Goal: Navigation & Orientation: Understand site structure

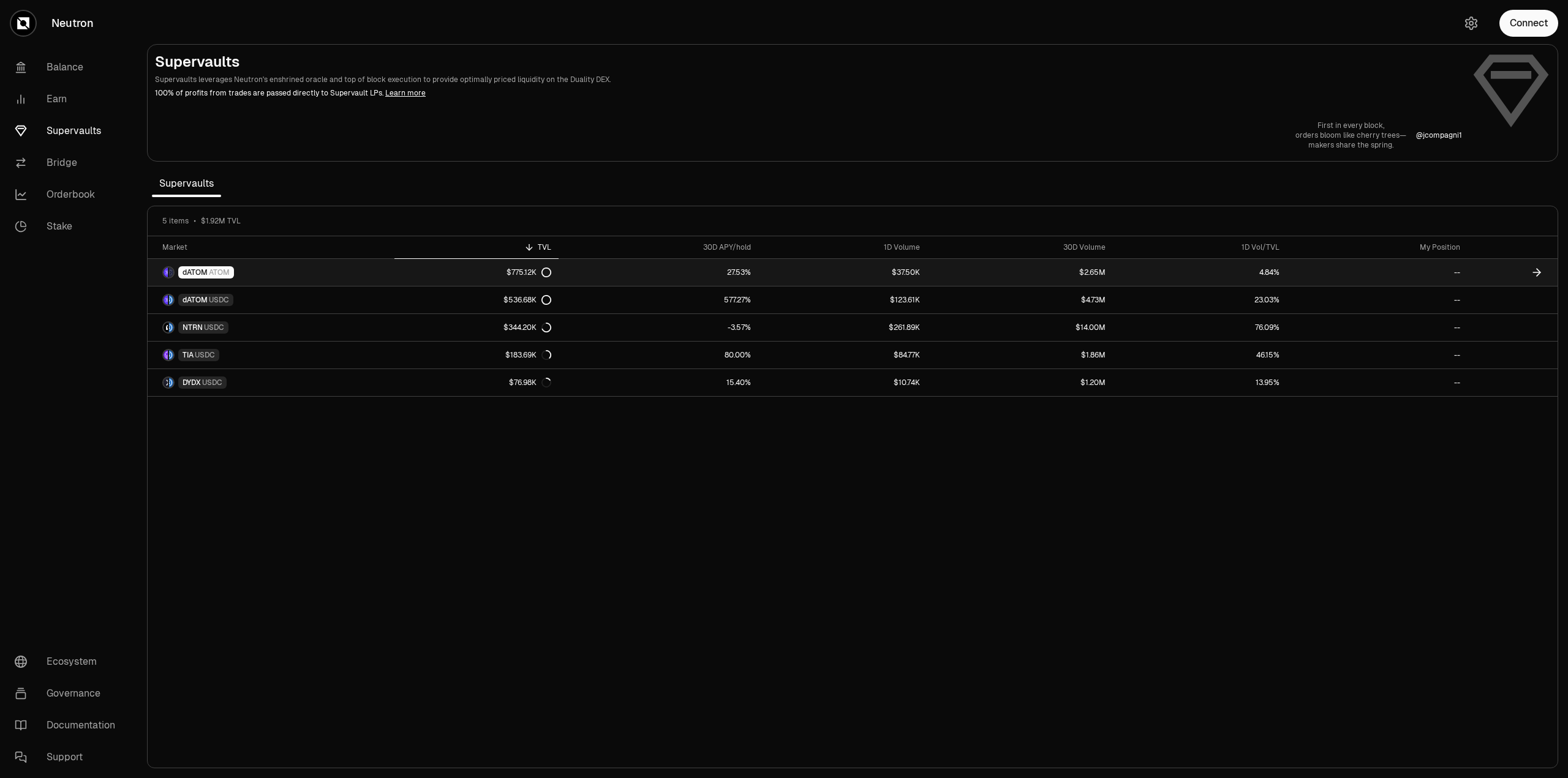
click at [189, 270] on span "dATOM" at bounding box center [195, 272] width 25 height 10
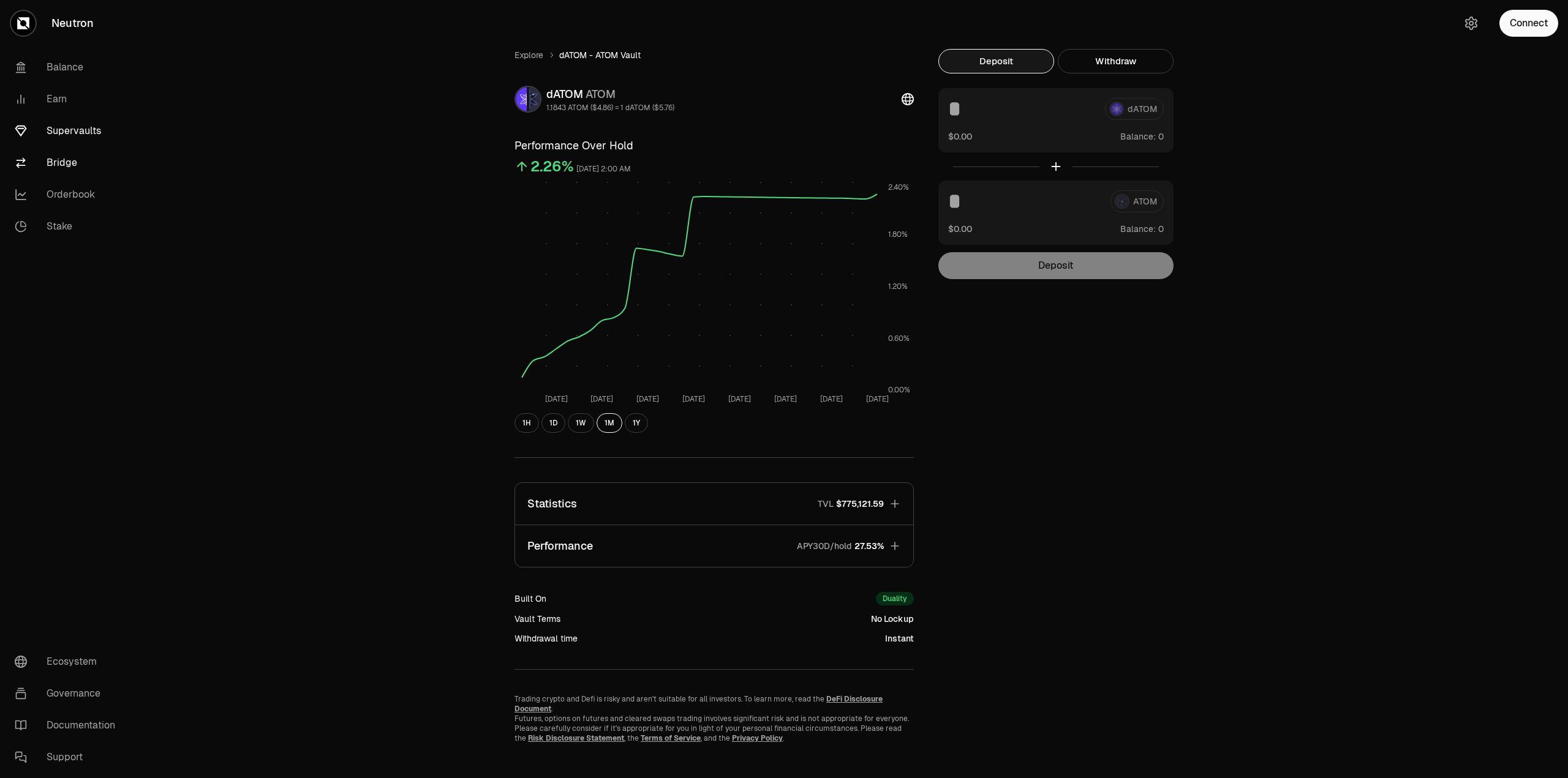
click at [65, 167] on link "Bridge" at bounding box center [68, 163] width 127 height 32
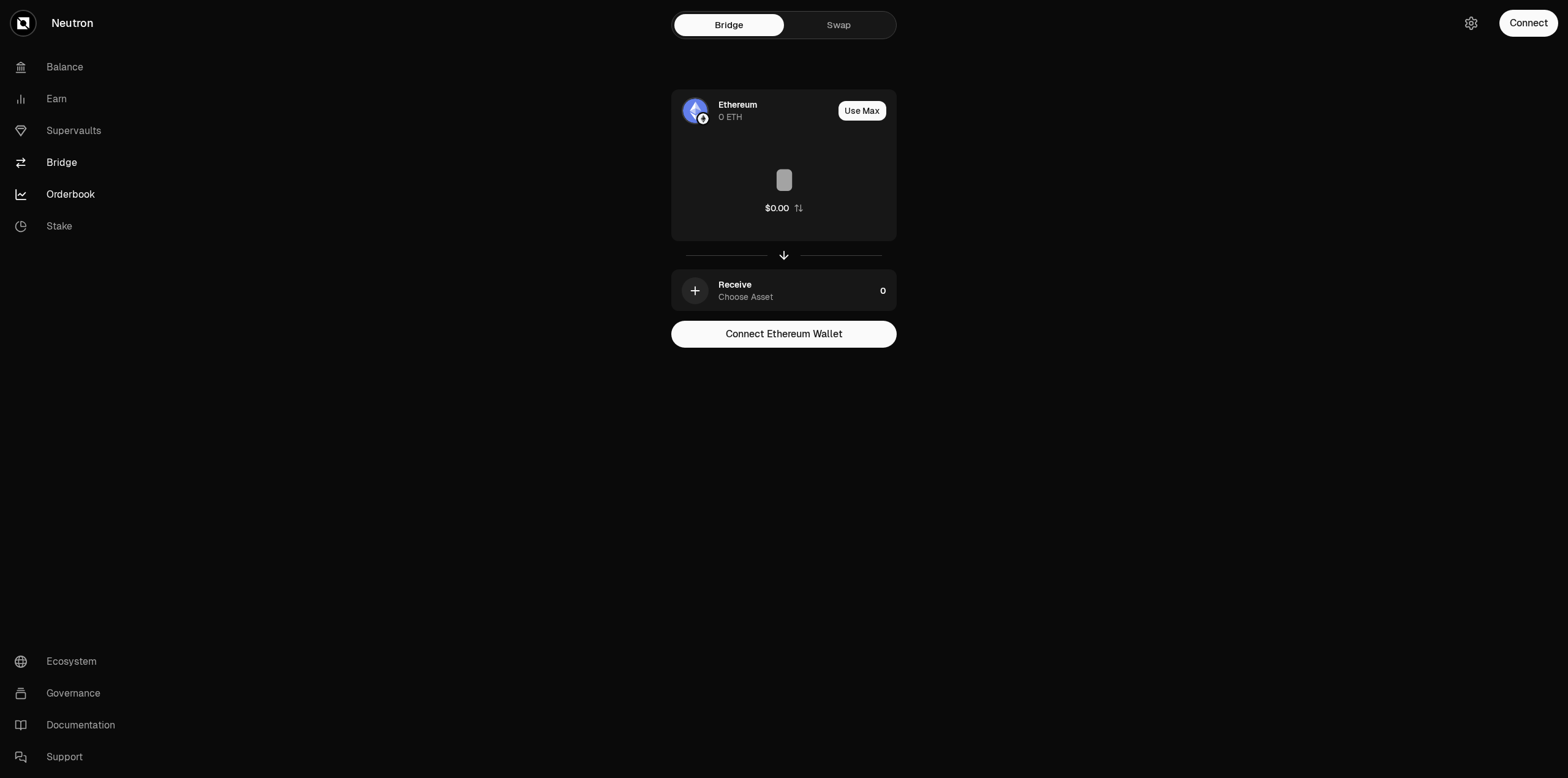
click at [63, 200] on link "Orderbook" at bounding box center [68, 195] width 127 height 32
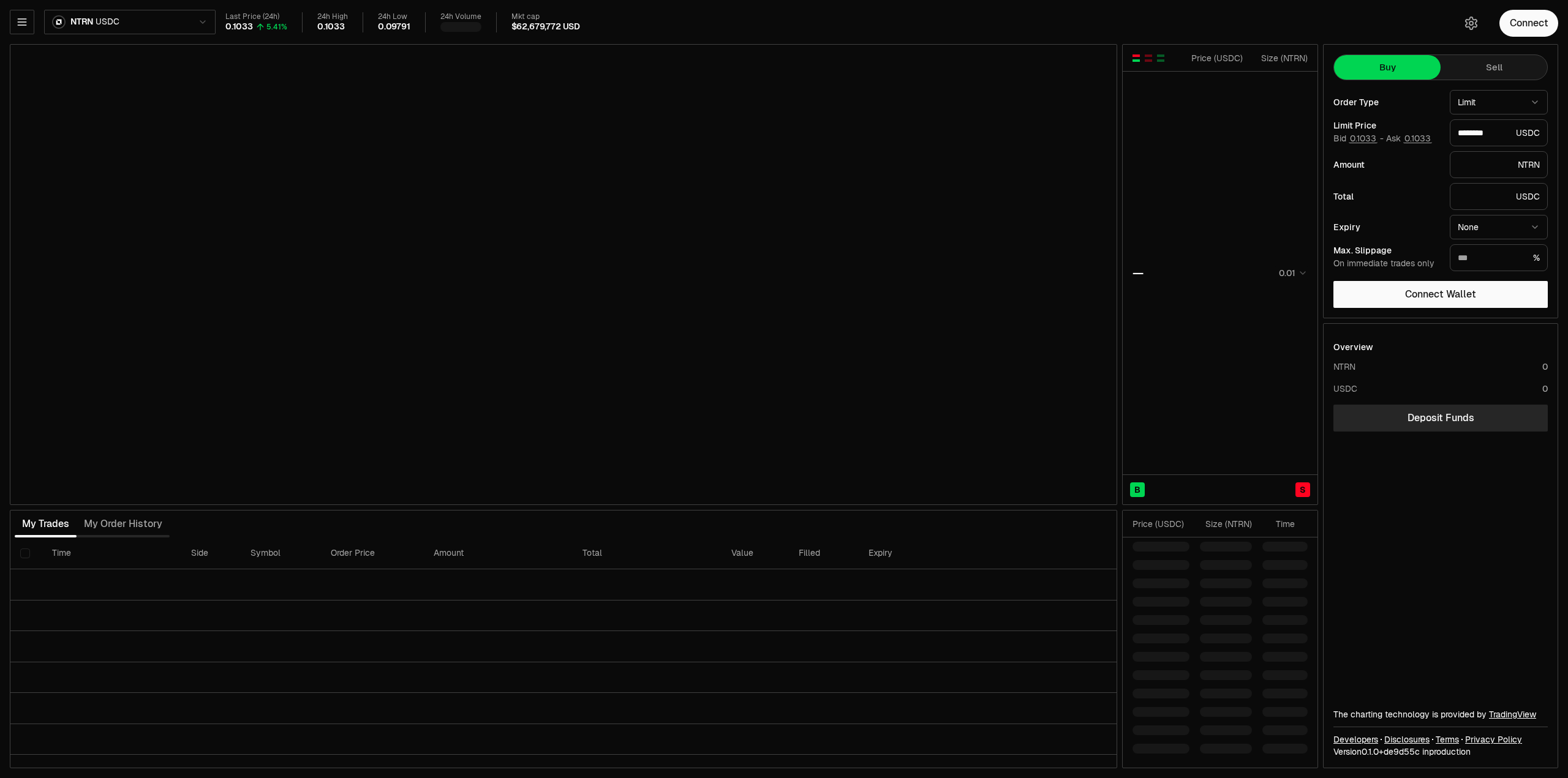
type input "********"
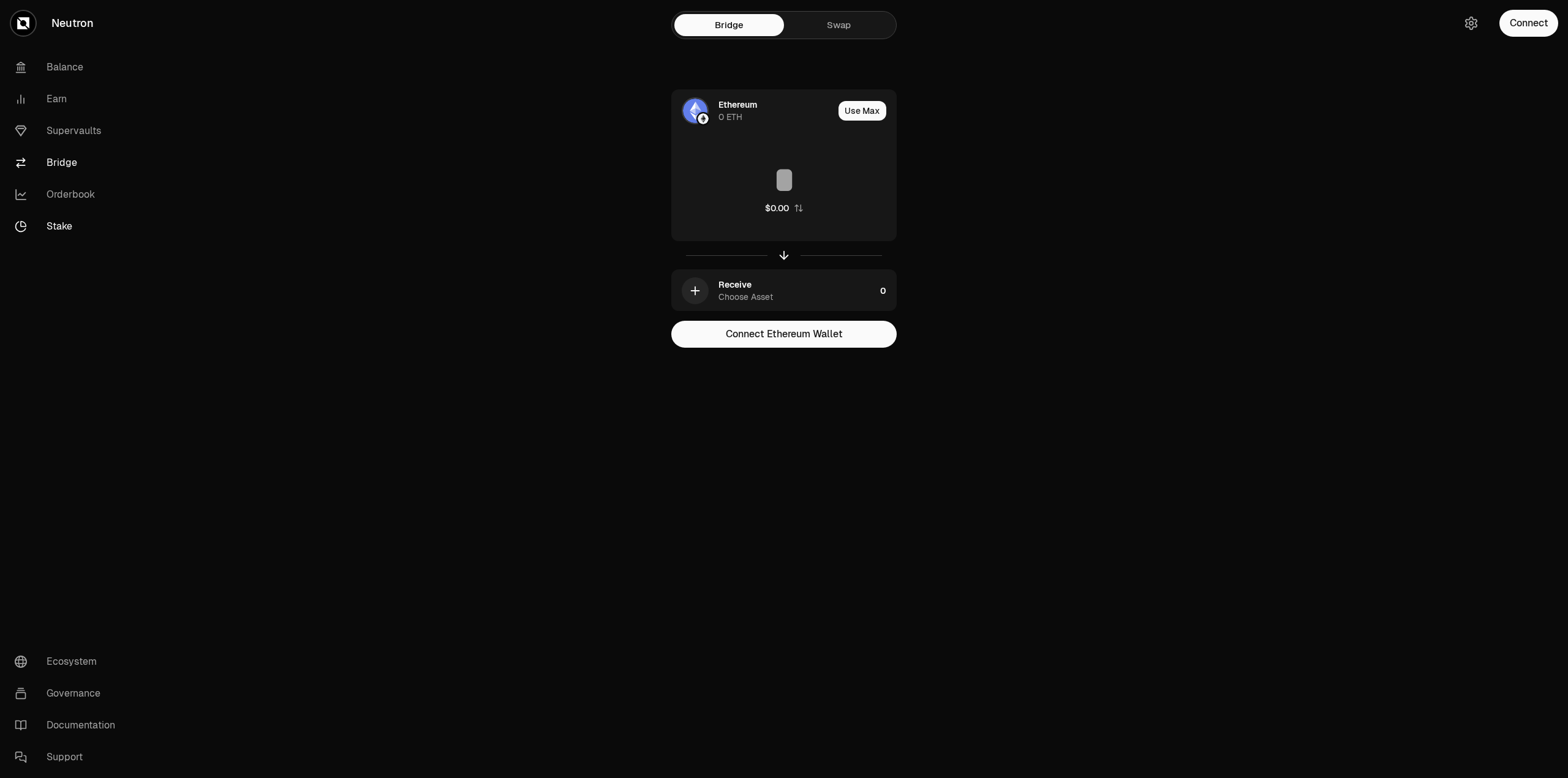
click at [61, 228] on link "Stake" at bounding box center [68, 227] width 127 height 32
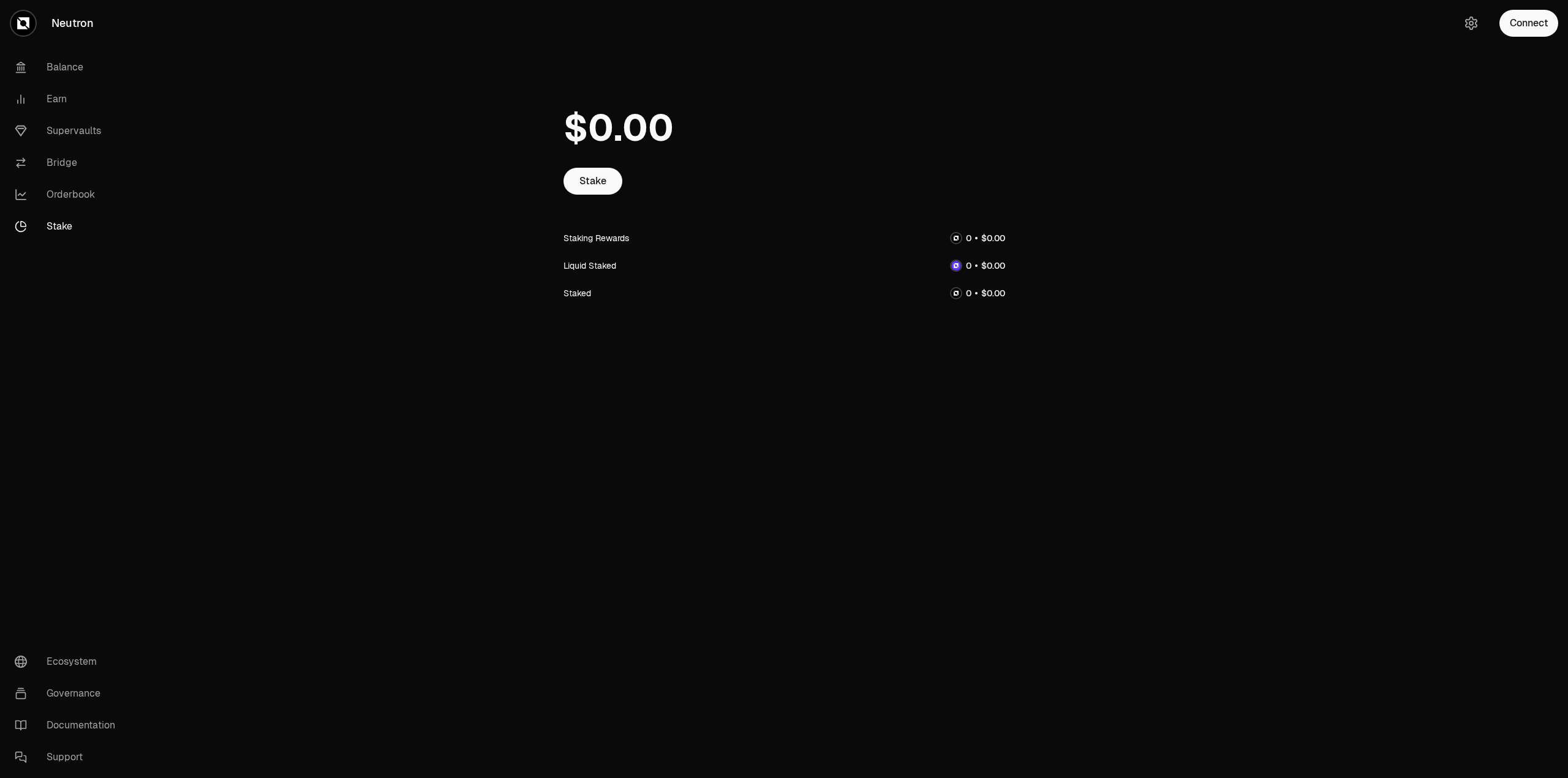
click at [66, 20] on link "Neutron" at bounding box center [69, 23] width 138 height 47
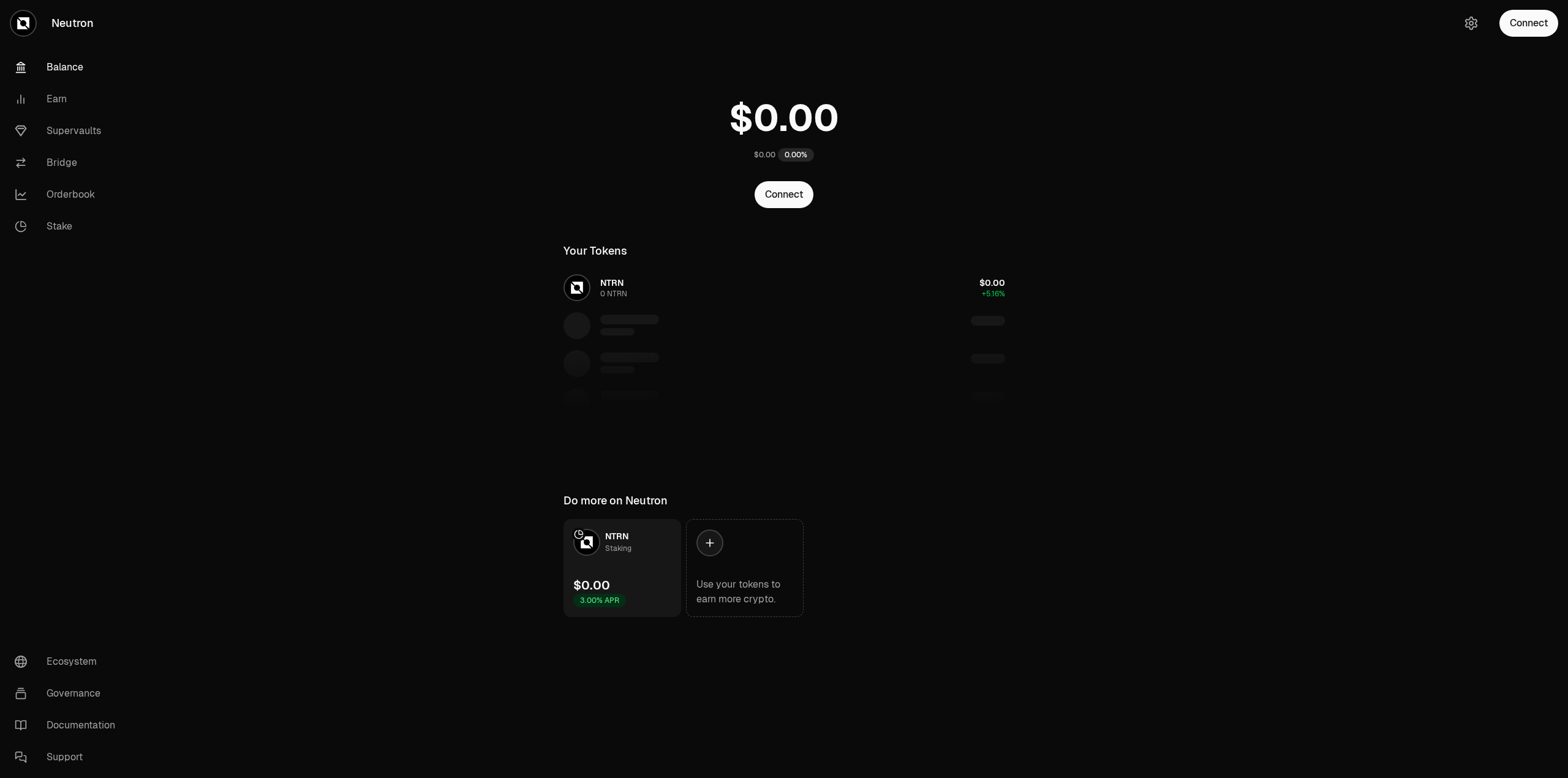
click at [27, 19] on icon at bounding box center [23, 23] width 12 height 12
click at [71, 660] on link "Ecosystem" at bounding box center [68, 662] width 127 height 32
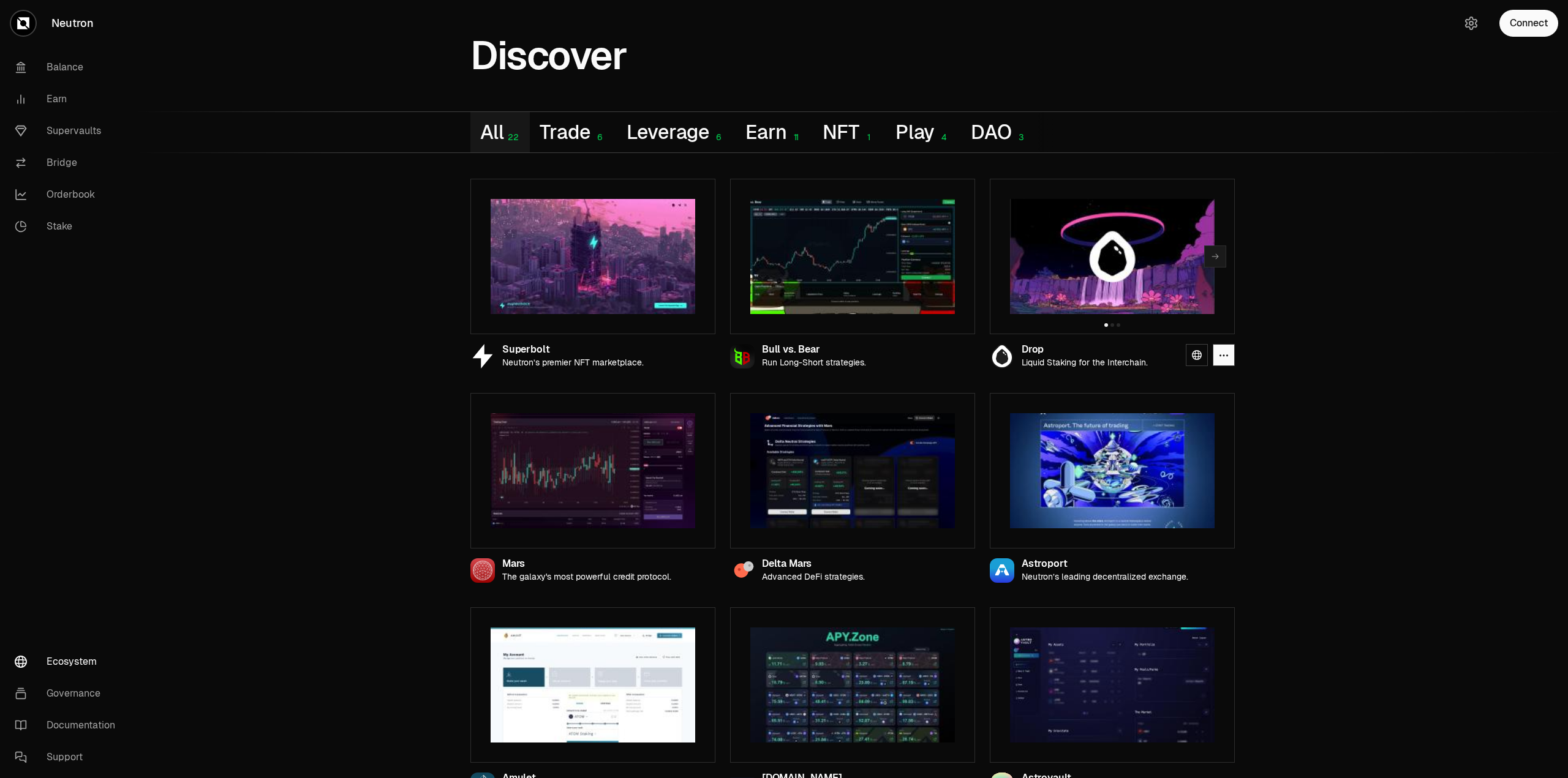
click at [1125, 278] on img at bounding box center [1112, 256] width 204 height 115
click at [1194, 358] on icon at bounding box center [1197, 355] width 10 height 10
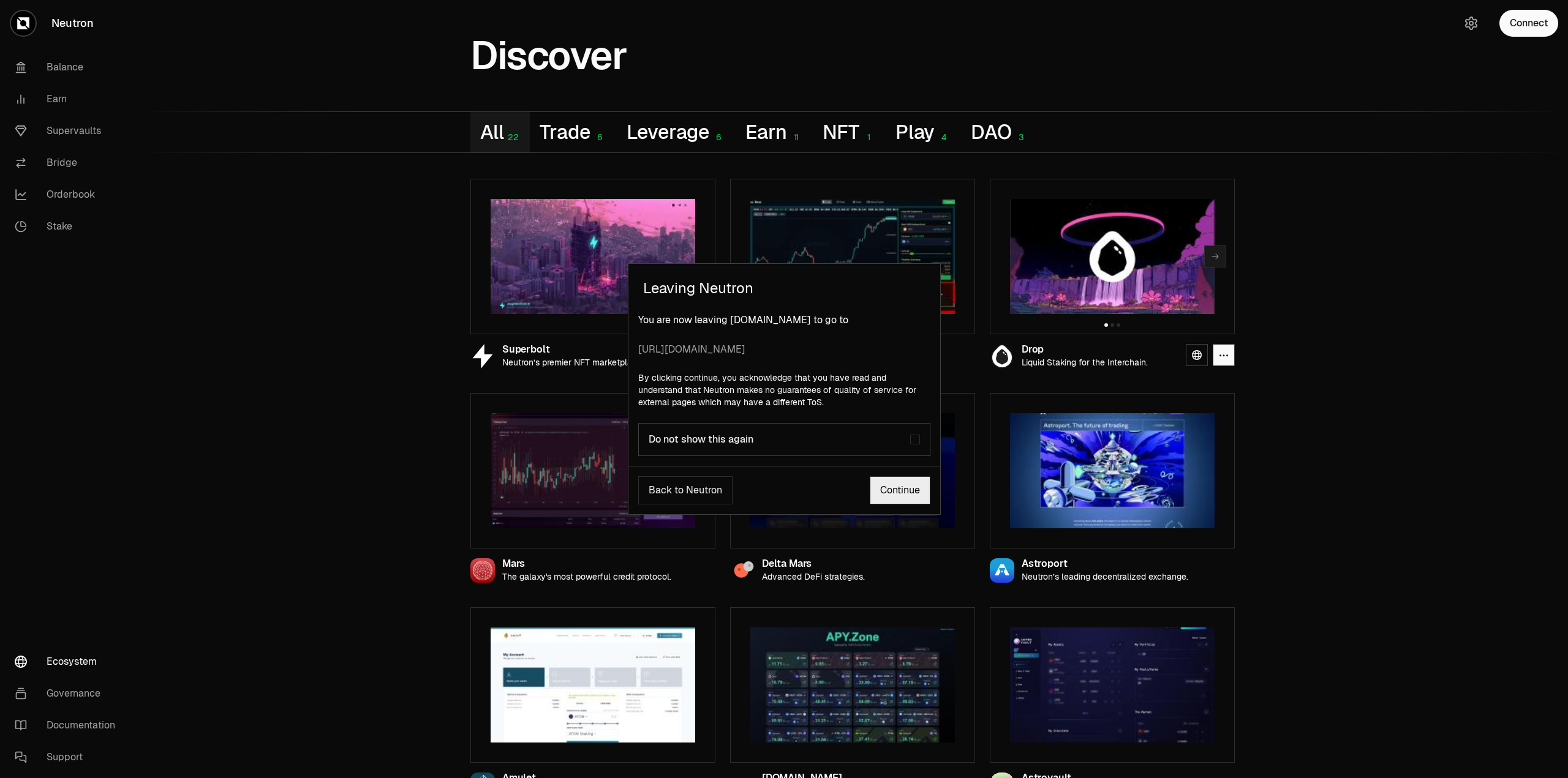
click at [883, 494] on link "Continue" at bounding box center [900, 490] width 61 height 28
